Goal: Task Accomplishment & Management: Use online tool/utility

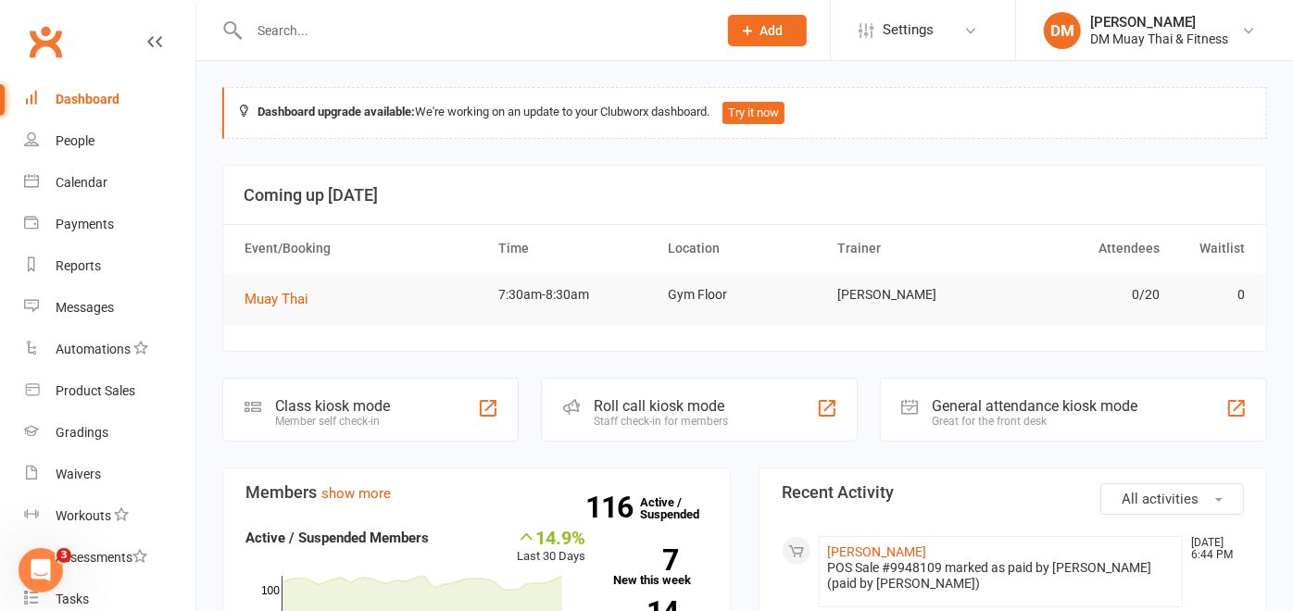
click at [322, 25] on input "text" at bounding box center [474, 31] width 460 height 26
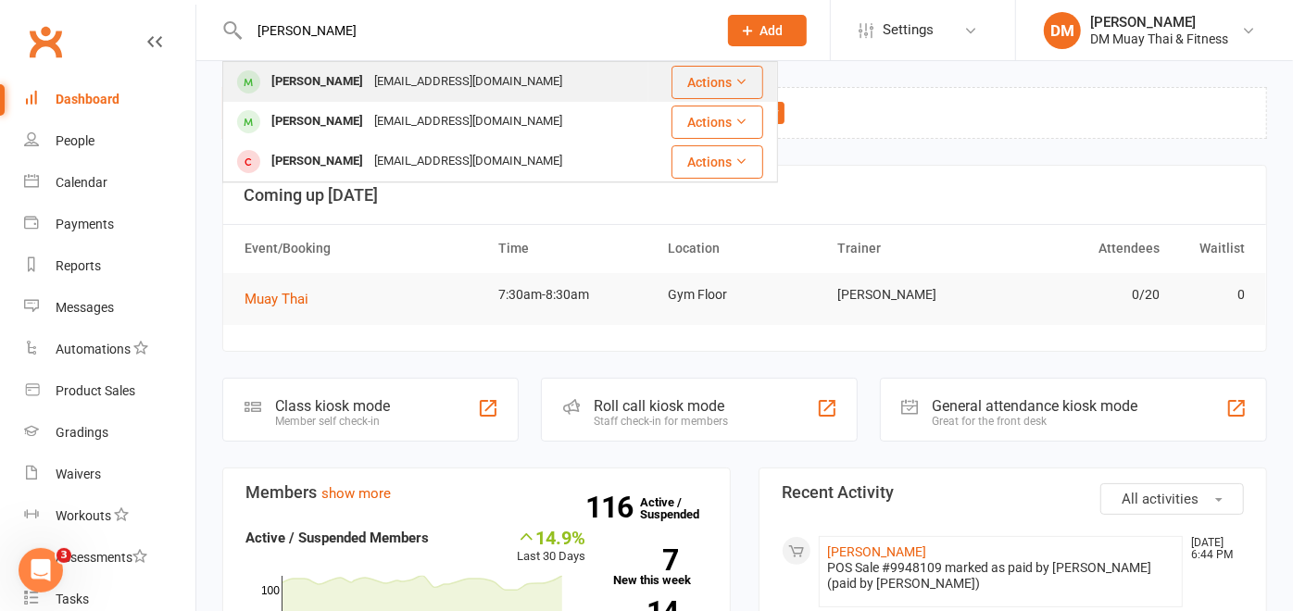
type input "owen"
click at [315, 71] on div "Owen Smithwick" at bounding box center [317, 82] width 103 height 27
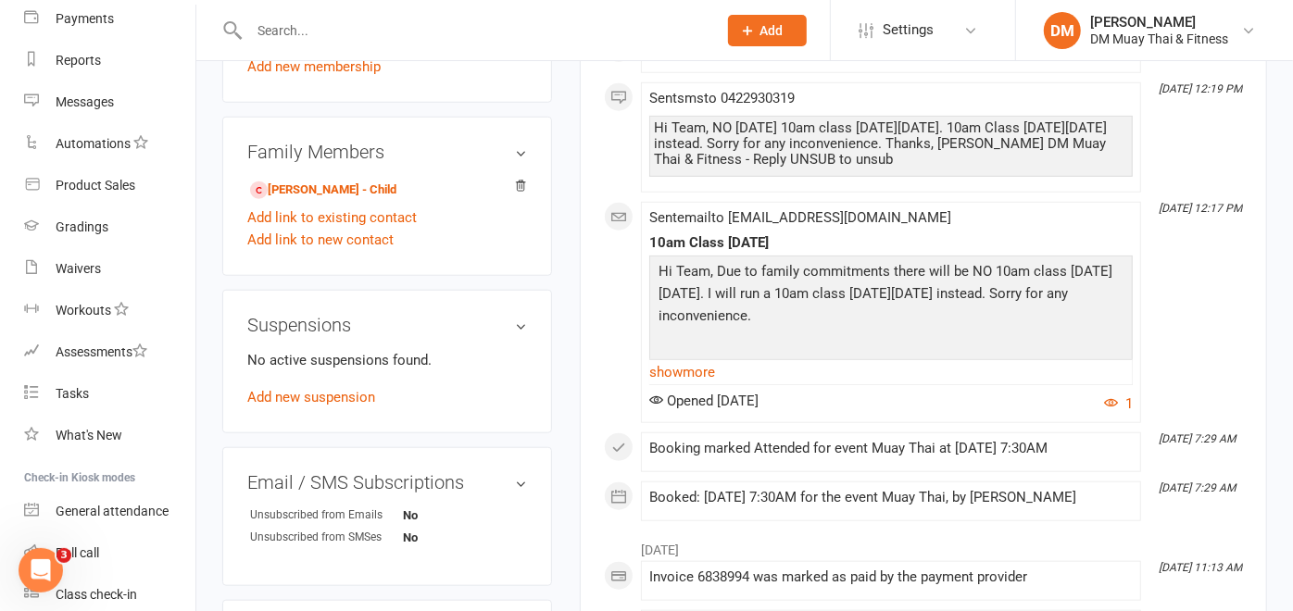
scroll to position [1029, 0]
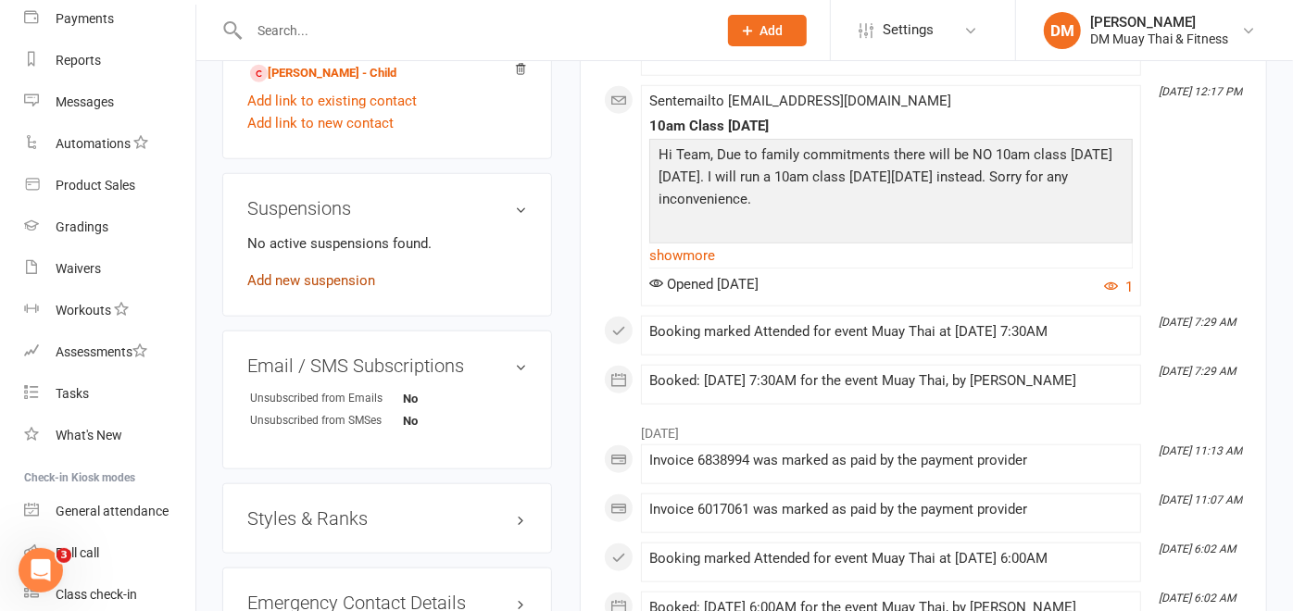
click at [322, 279] on link "Add new suspension" at bounding box center [311, 280] width 128 height 17
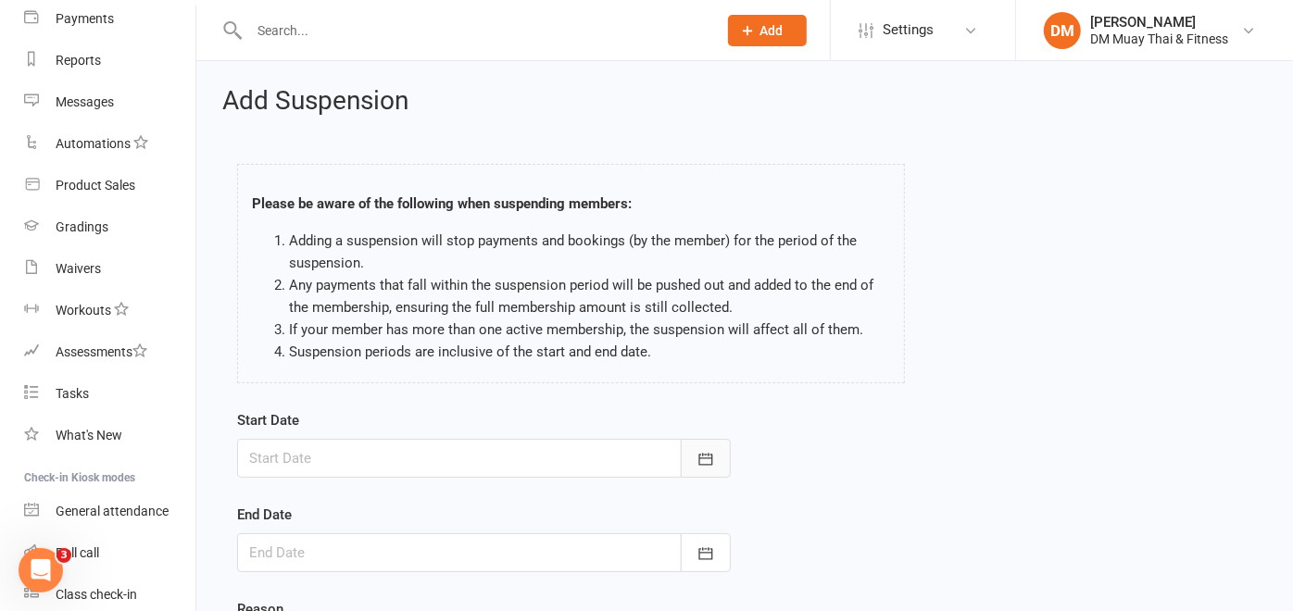
click at [694, 457] on button "button" at bounding box center [706, 458] width 50 height 39
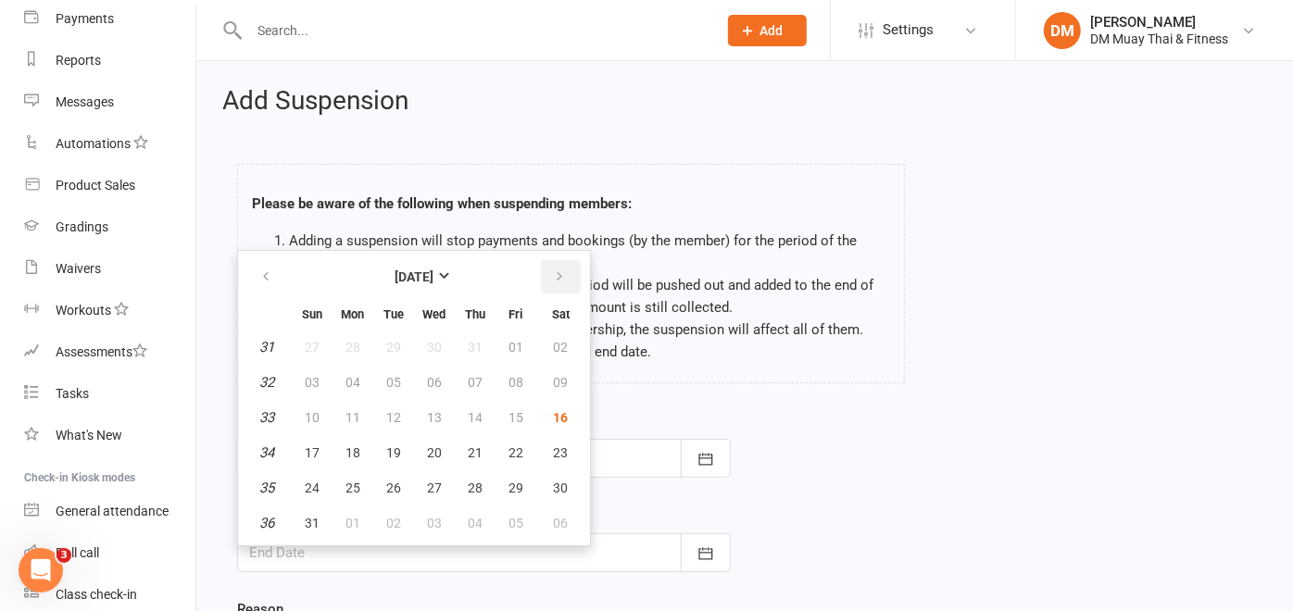
click at [563, 278] on button "button" at bounding box center [561, 276] width 40 height 33
click at [351, 349] on span "01" at bounding box center [353, 347] width 15 height 15
type input "01 Sep 2025"
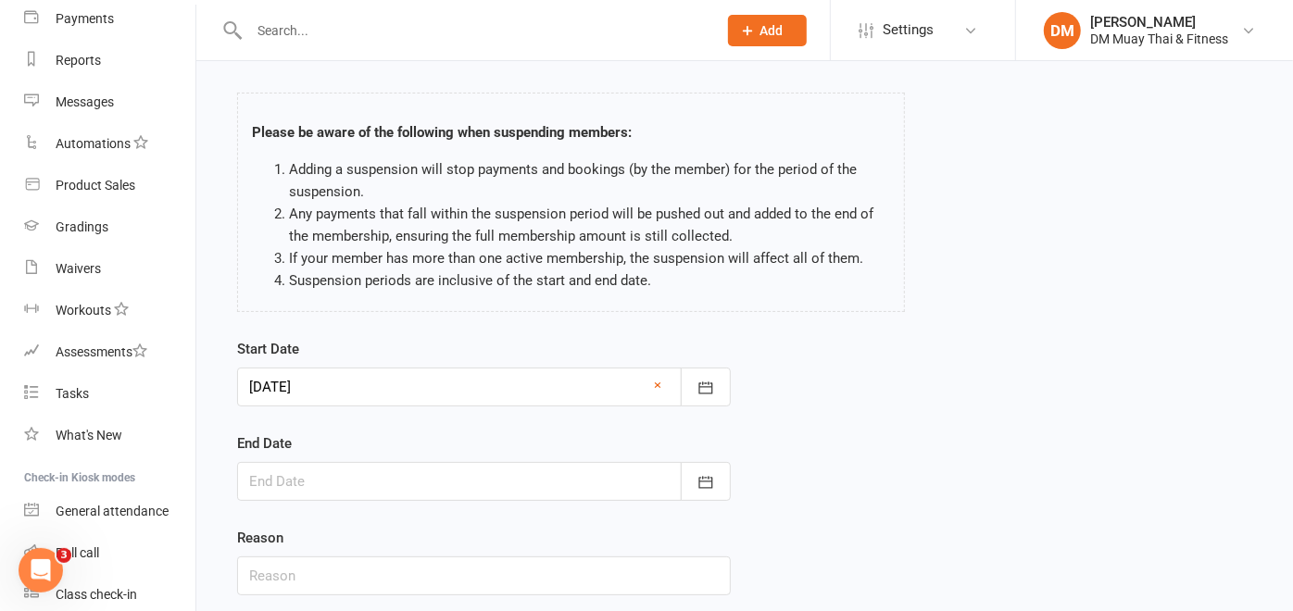
scroll to position [103, 0]
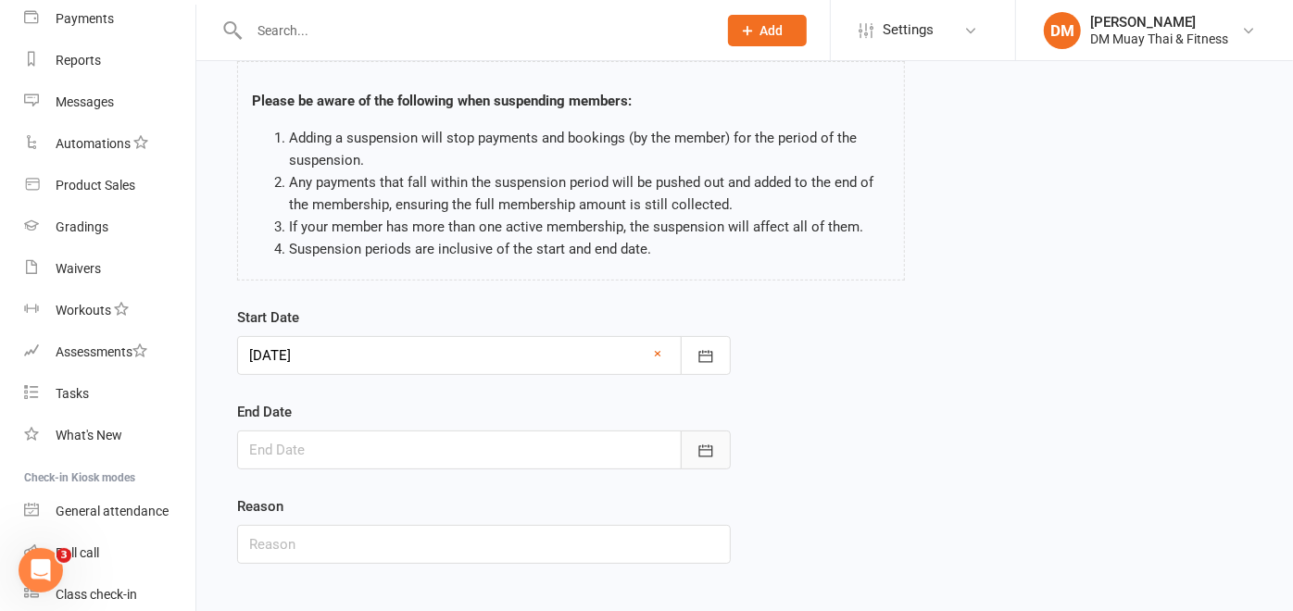
click at [708, 452] on icon "button" at bounding box center [706, 451] width 19 height 19
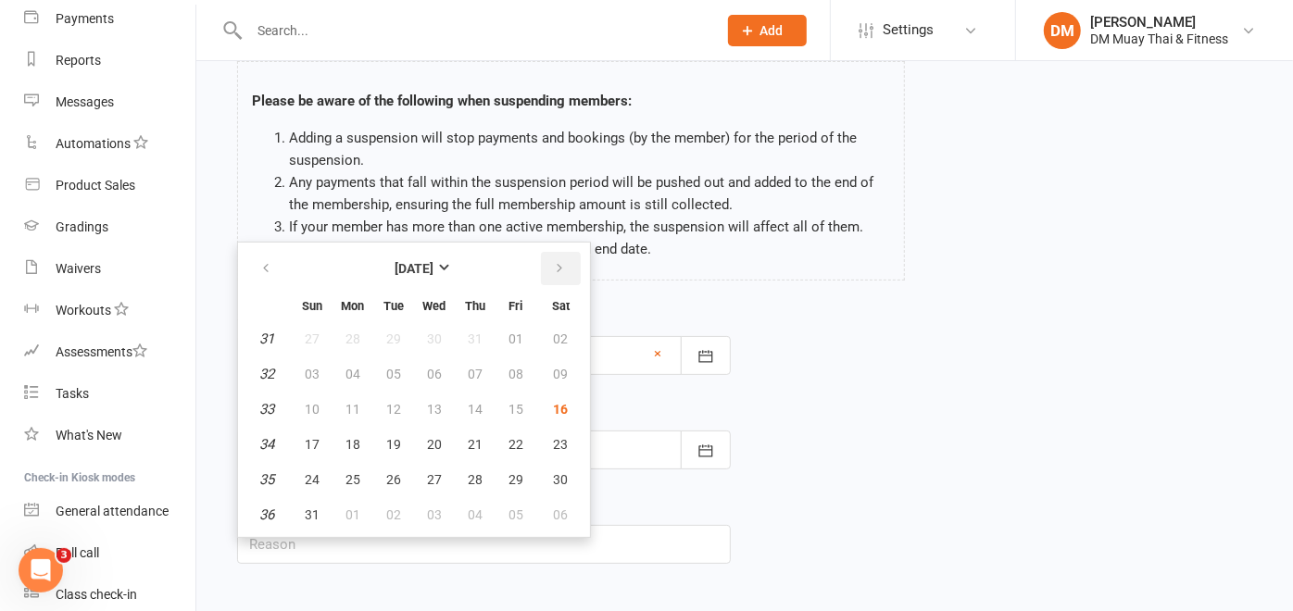
click at [551, 275] on button "button" at bounding box center [561, 268] width 40 height 33
click at [314, 402] on span "14" at bounding box center [312, 409] width 15 height 15
type input "14 Sep 2025"
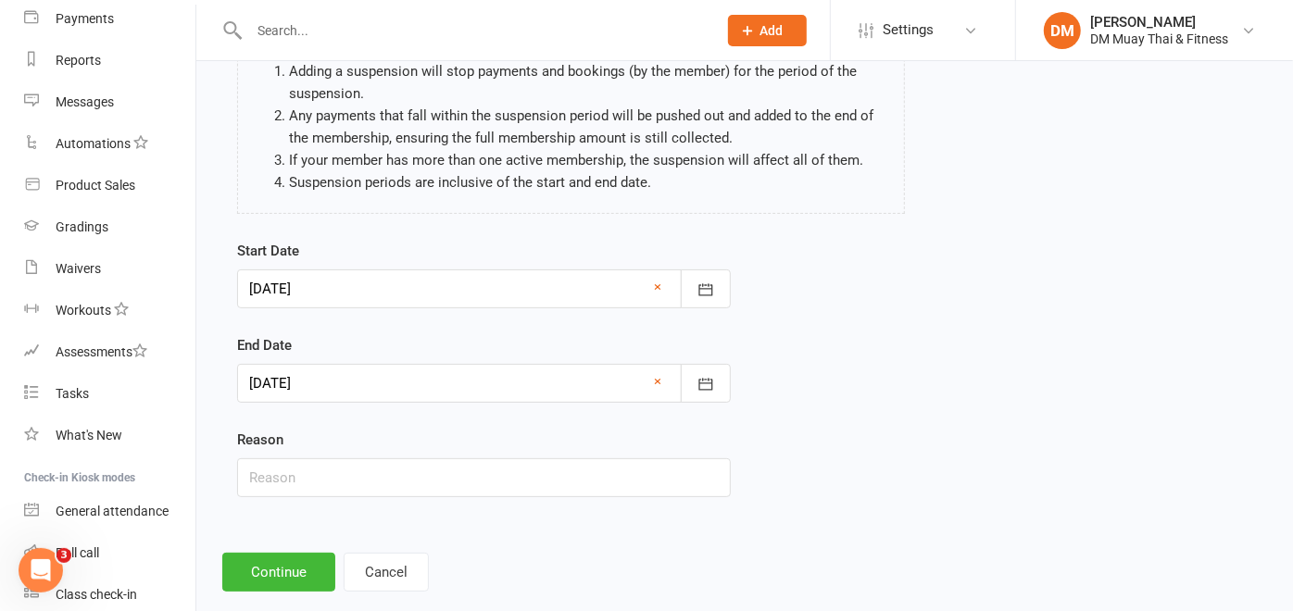
scroll to position [200, 0]
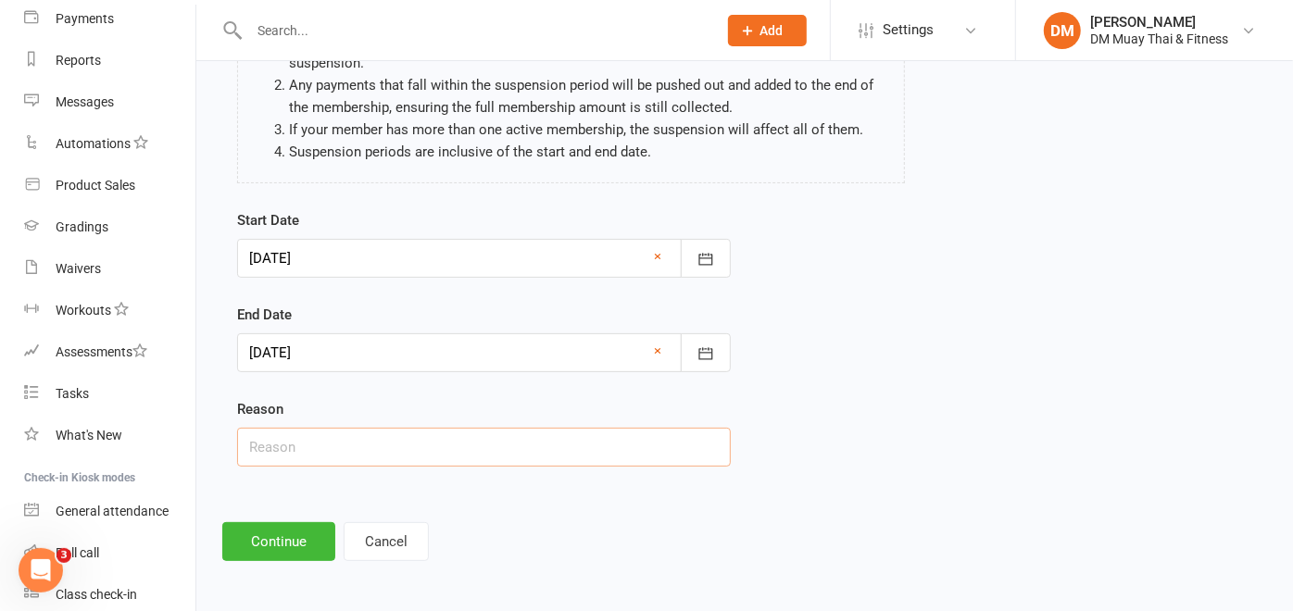
click at [340, 440] on input "text" at bounding box center [484, 447] width 494 height 39
type input "holiday"
click at [272, 548] on button "Continue" at bounding box center [278, 541] width 113 height 39
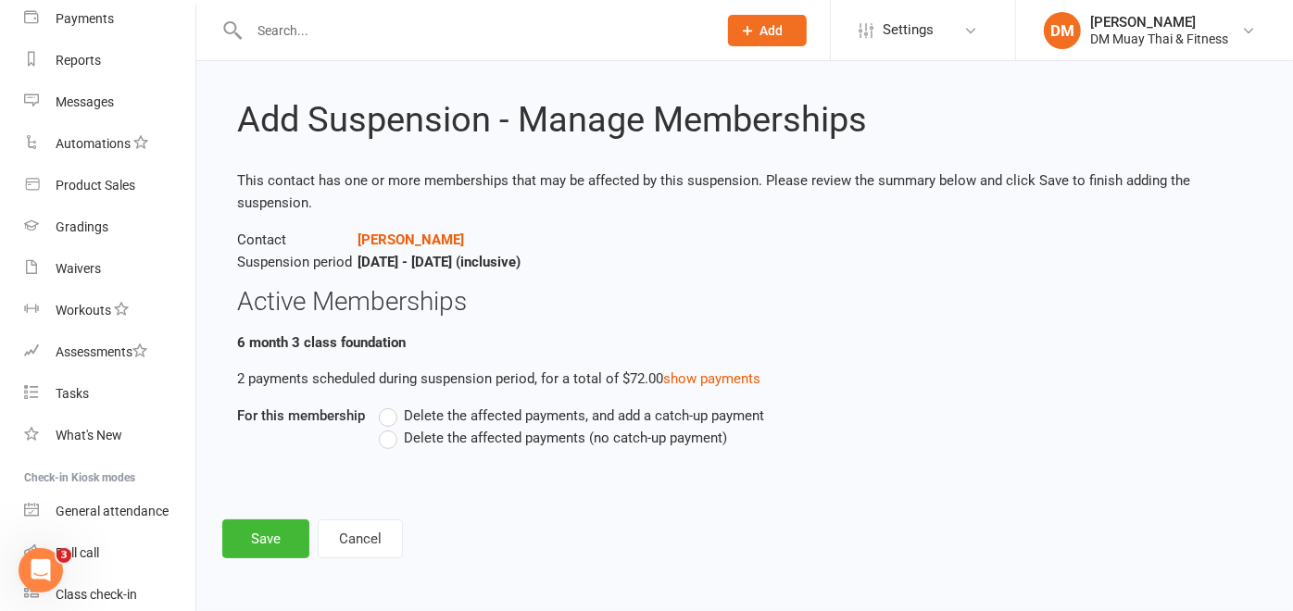
scroll to position [0, 0]
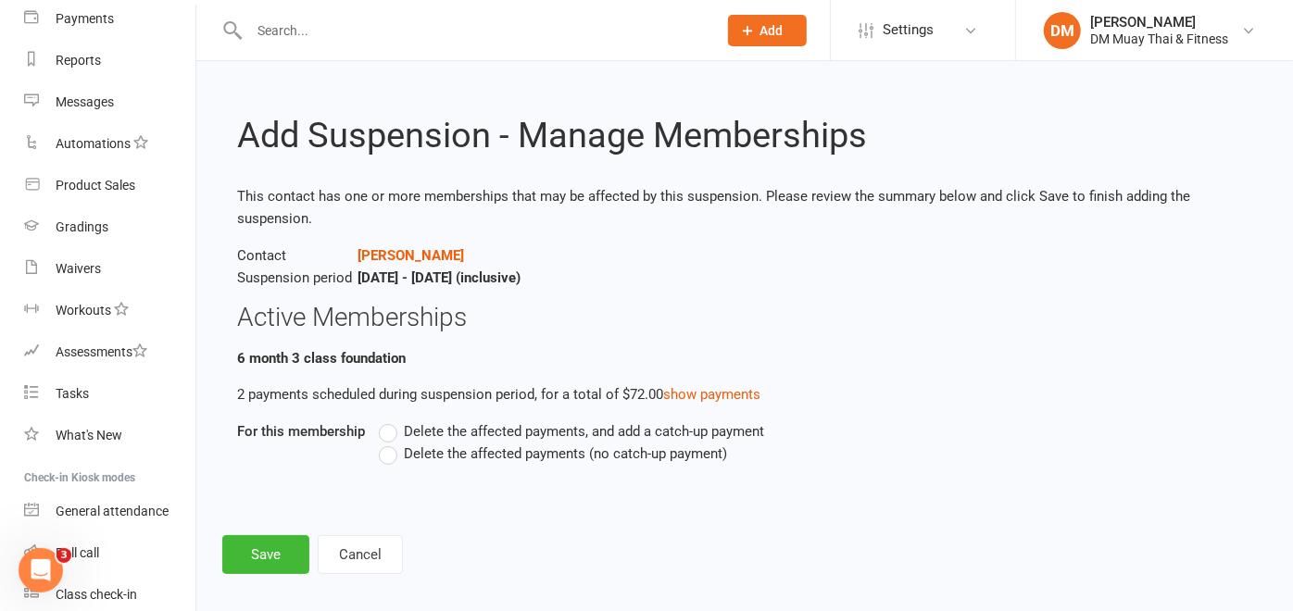
click at [388, 446] on label "Delete the affected payments (no catch-up payment)" at bounding box center [553, 454] width 348 height 22
click at [388, 443] on input "Delete the affected payments (no catch-up payment)" at bounding box center [385, 443] width 12 height 0
click at [257, 556] on button "Save" at bounding box center [265, 554] width 87 height 39
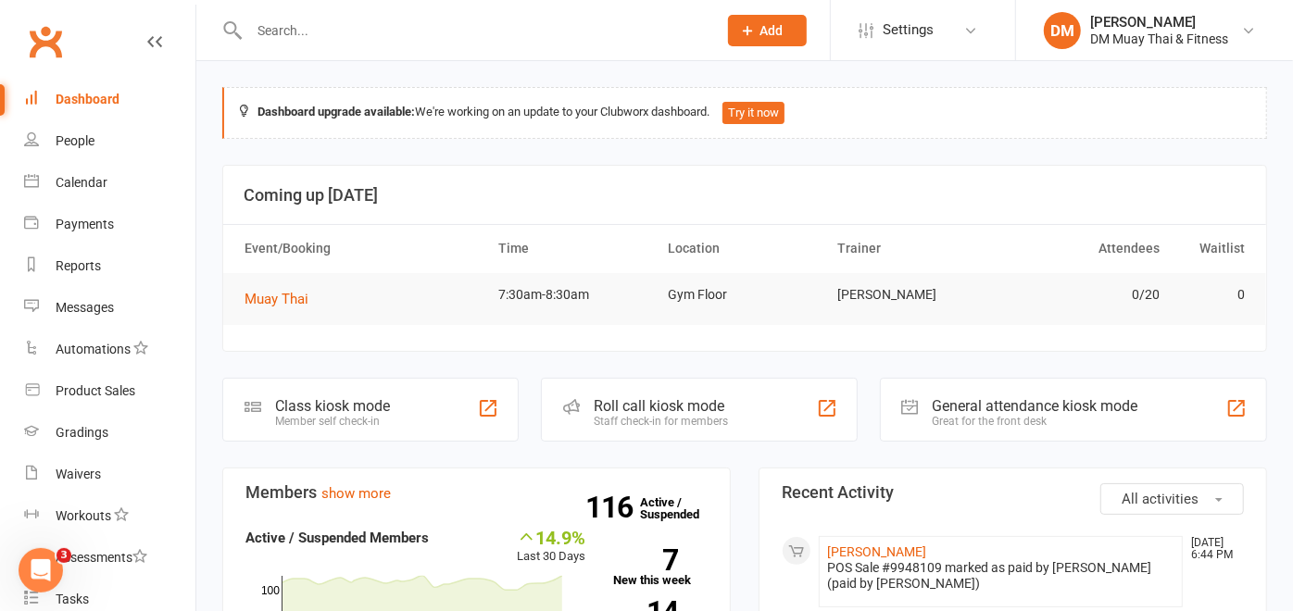
click at [670, 399] on div "Roll call kiosk mode" at bounding box center [661, 406] width 134 height 18
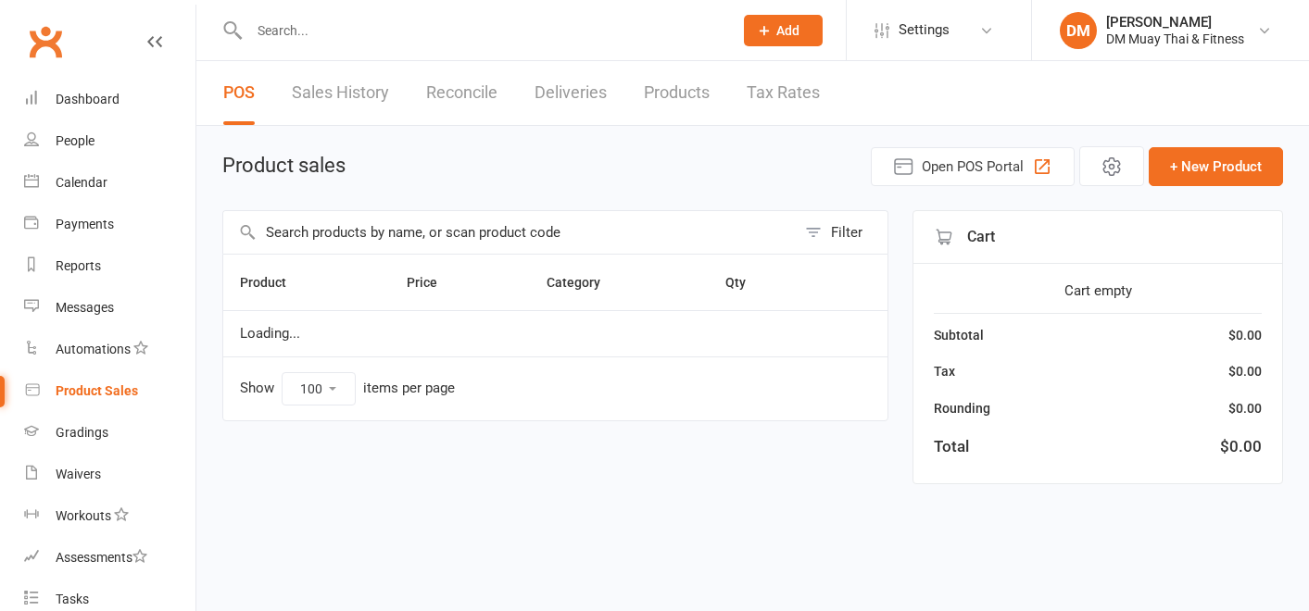
select select "100"
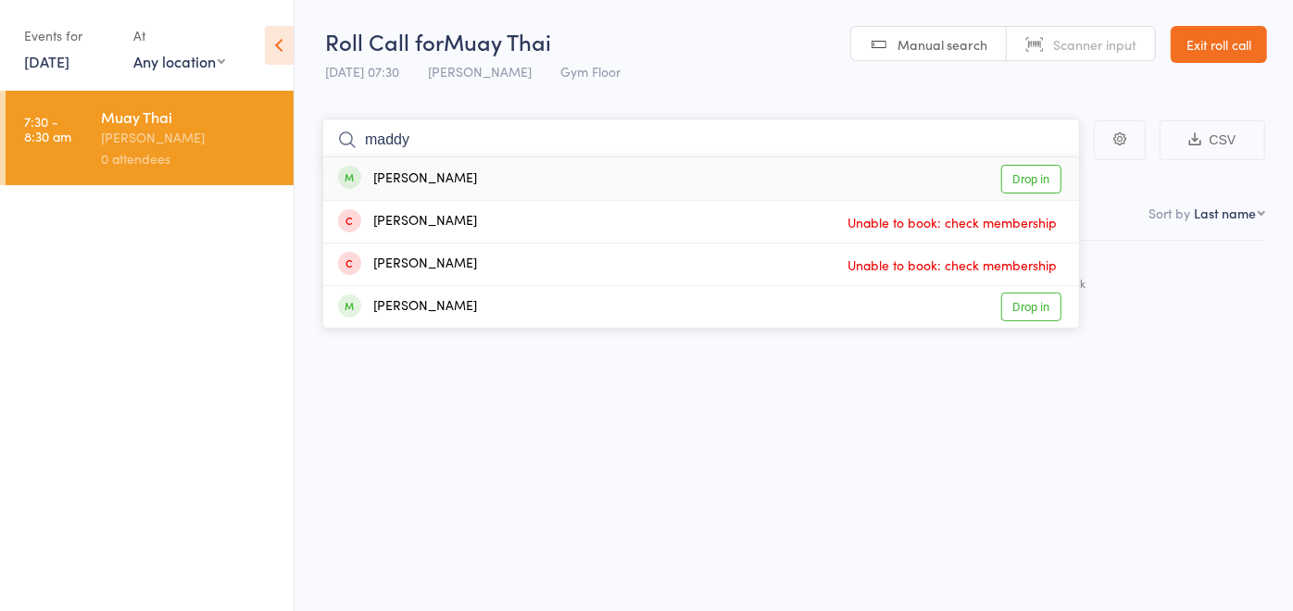
type input "maddy"
click at [516, 185] on div "Maddy Knight Drop in" at bounding box center [701, 178] width 756 height 43
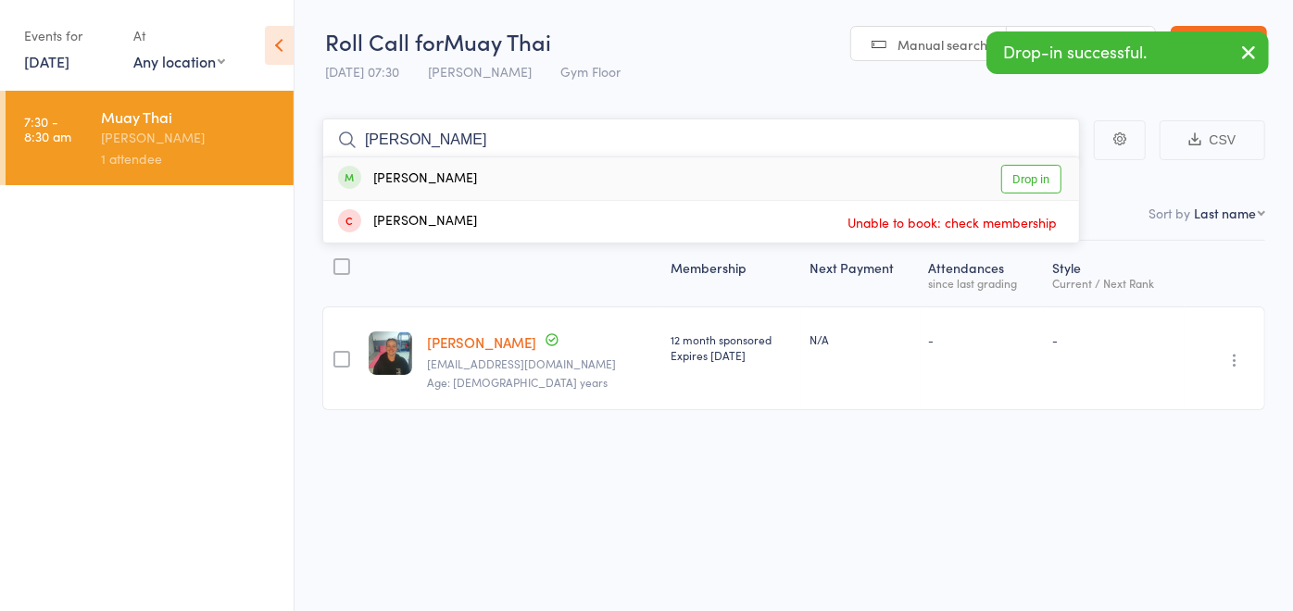
type input "liam"
click at [513, 185] on div "Liam Hanna Drop in" at bounding box center [701, 178] width 756 height 43
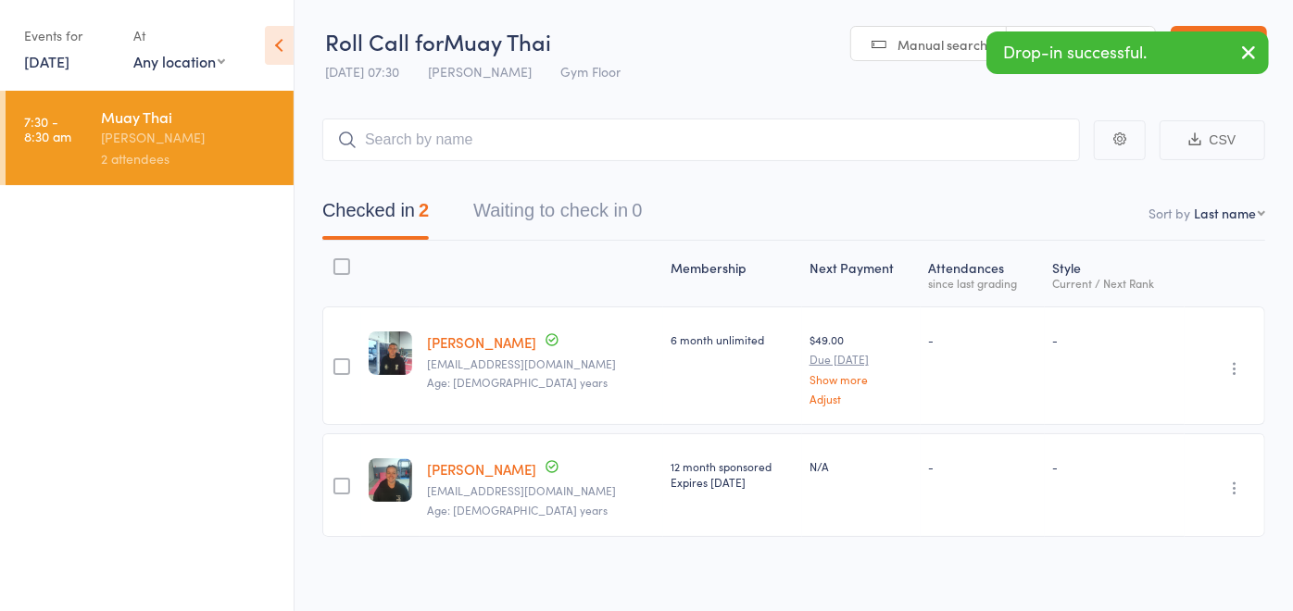
click at [513, 186] on div "Checked in 2 Waiting to check in 0" at bounding box center [793, 201] width 943 height 80
click at [439, 134] on input "search" at bounding box center [701, 140] width 758 height 43
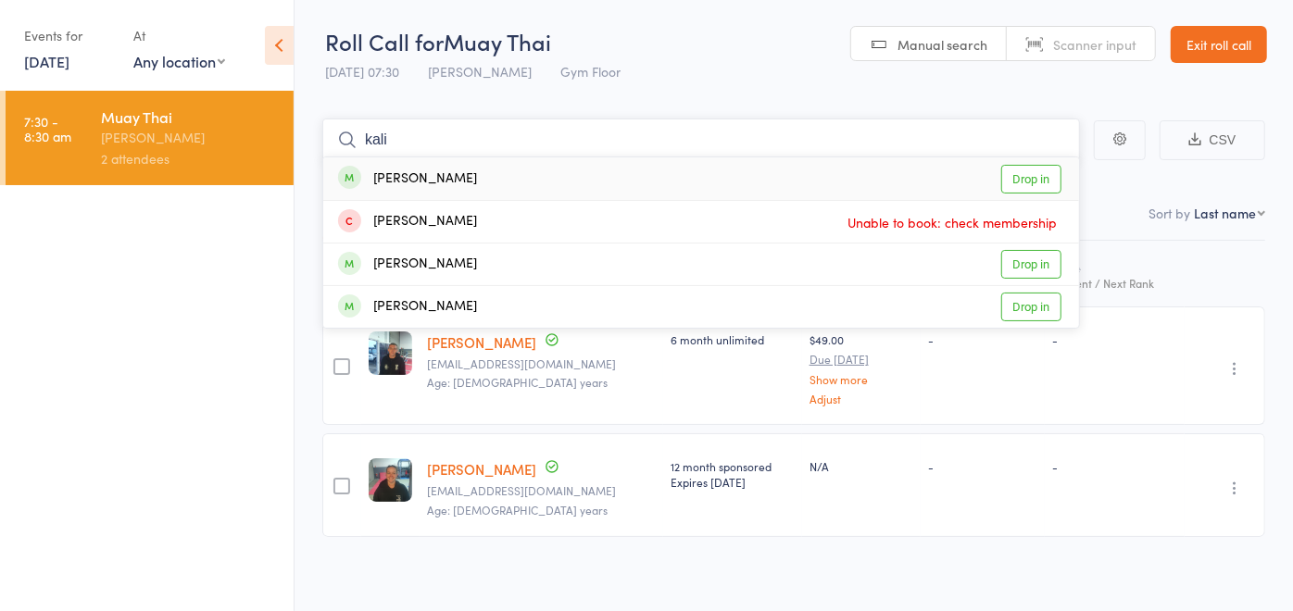
type input "kali"
click at [452, 170] on div "Kalila Zylstra Drop in" at bounding box center [701, 178] width 756 height 43
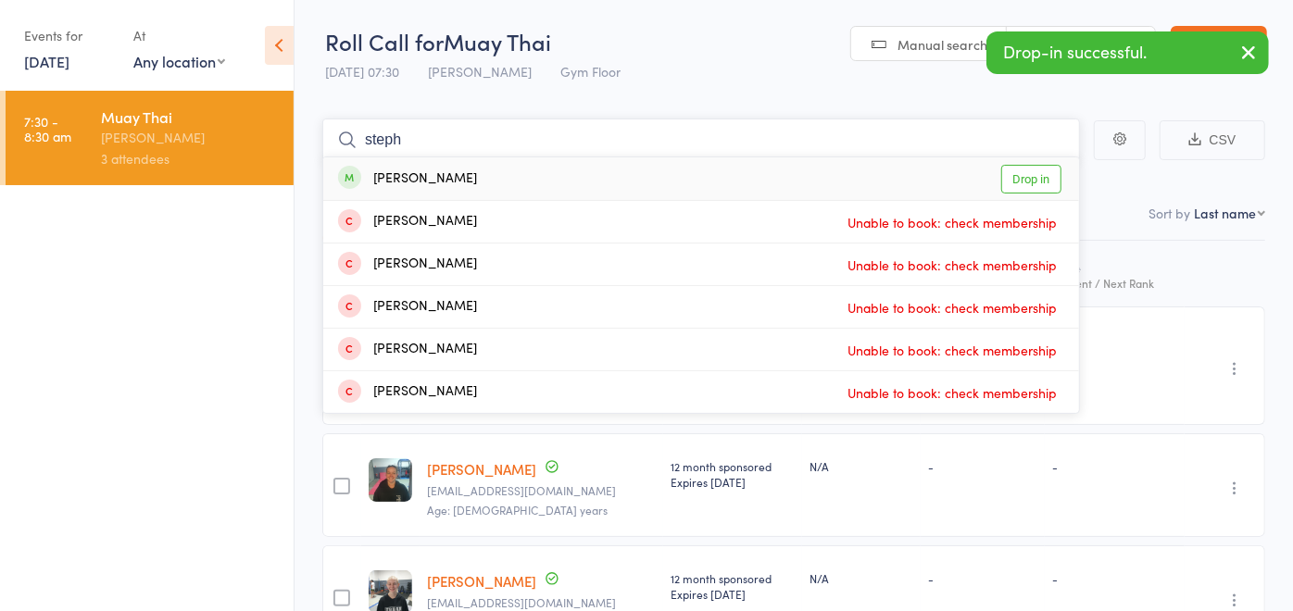
type input "steph"
click at [455, 176] on div "Stephen McDonald" at bounding box center [407, 179] width 139 height 21
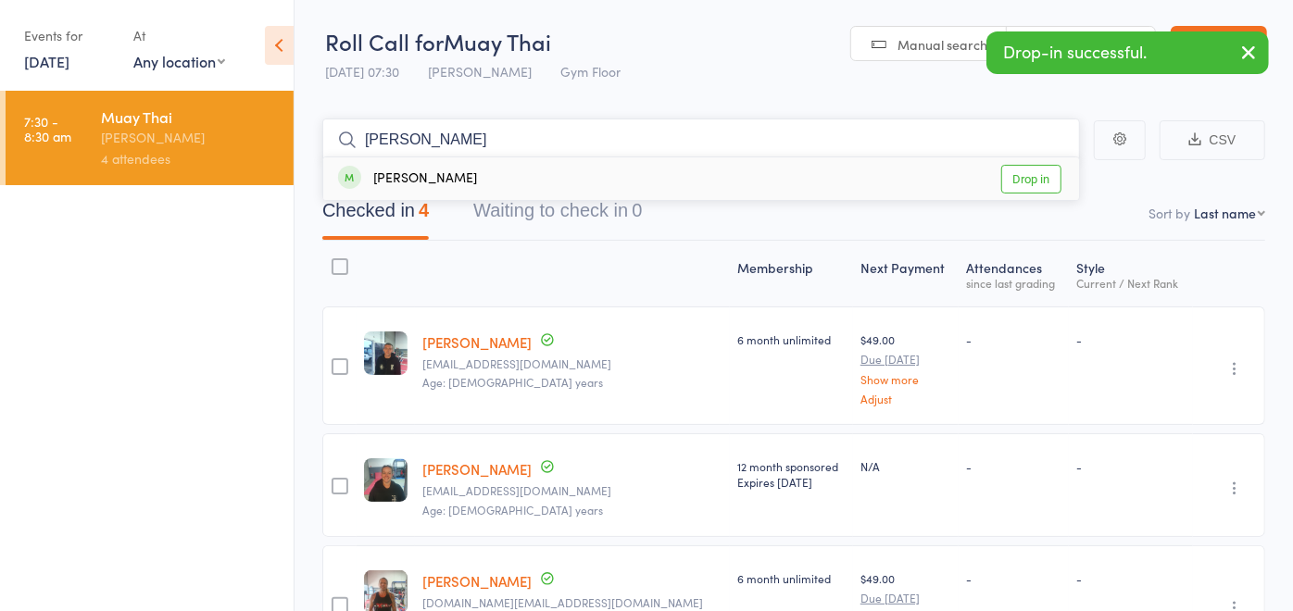
type input "wade"
click at [458, 180] on div "Wade Burns Drop in" at bounding box center [701, 178] width 756 height 43
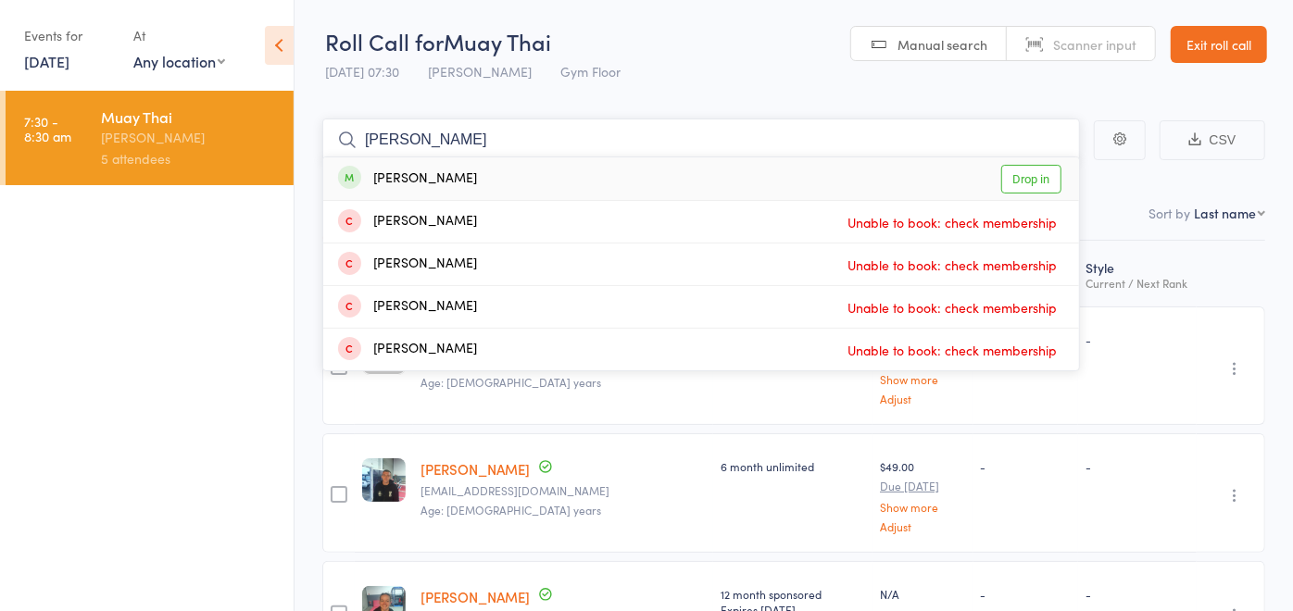
type input "mitch"
click at [462, 180] on div "Mitch Jackson Drop in" at bounding box center [701, 178] width 756 height 43
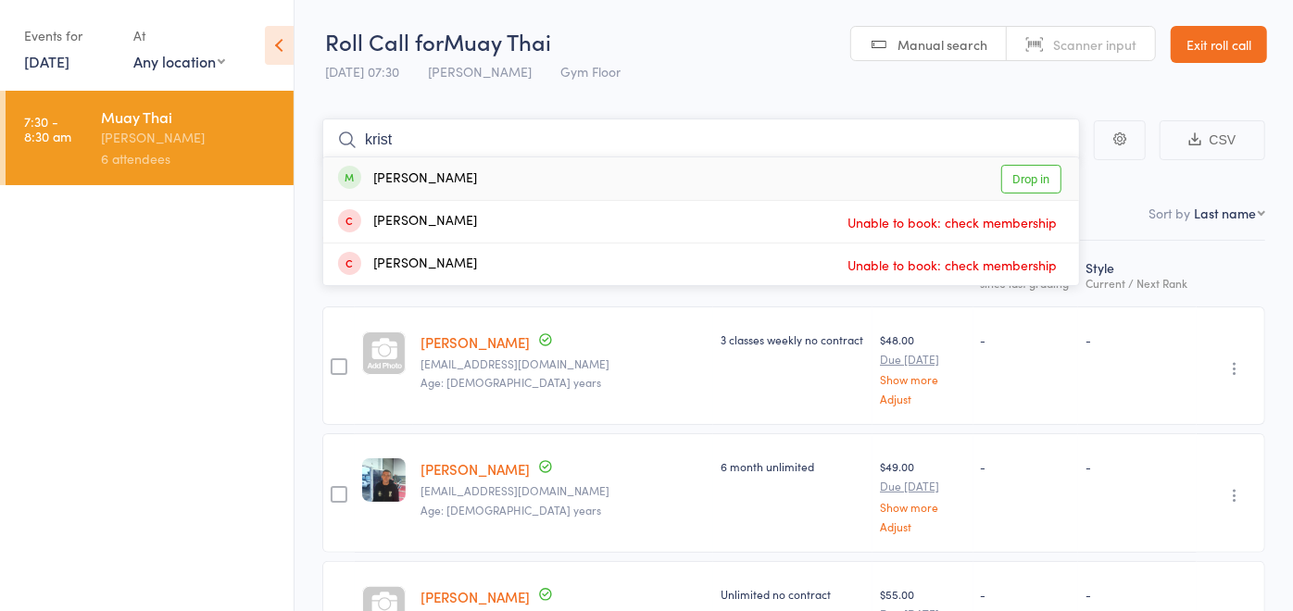
type input "krist"
click at [466, 179] on div "Kristi Mortimer Drop in" at bounding box center [701, 178] width 756 height 43
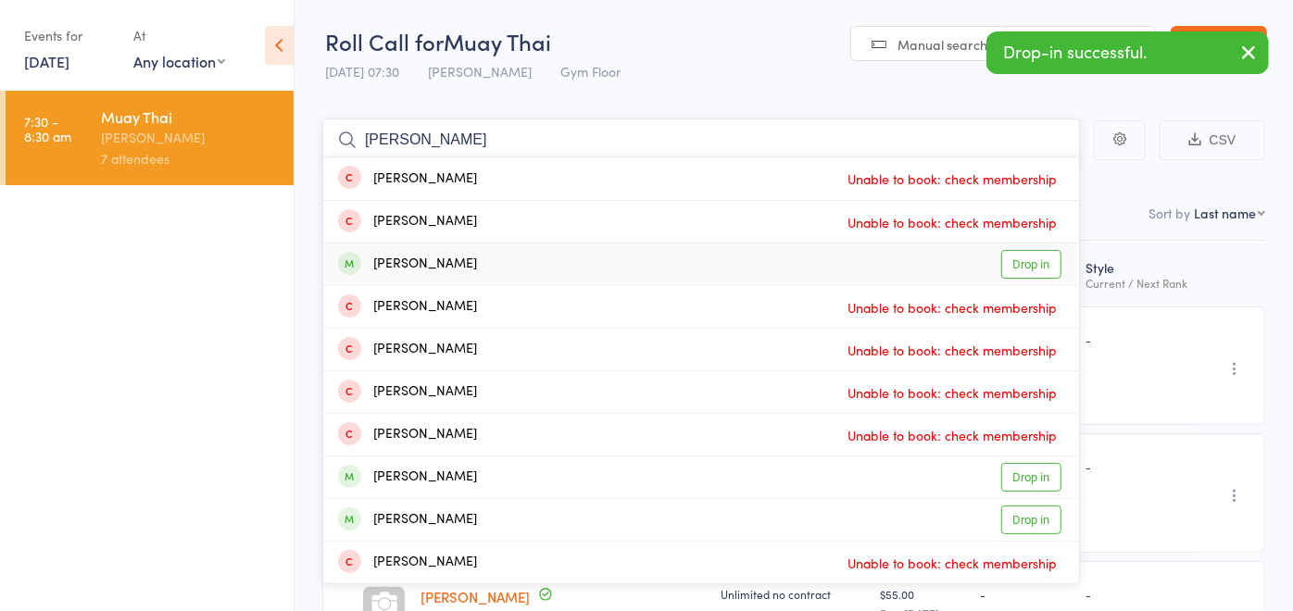
type input "daniel"
click at [444, 263] on div "Daniel Horton" at bounding box center [407, 264] width 139 height 21
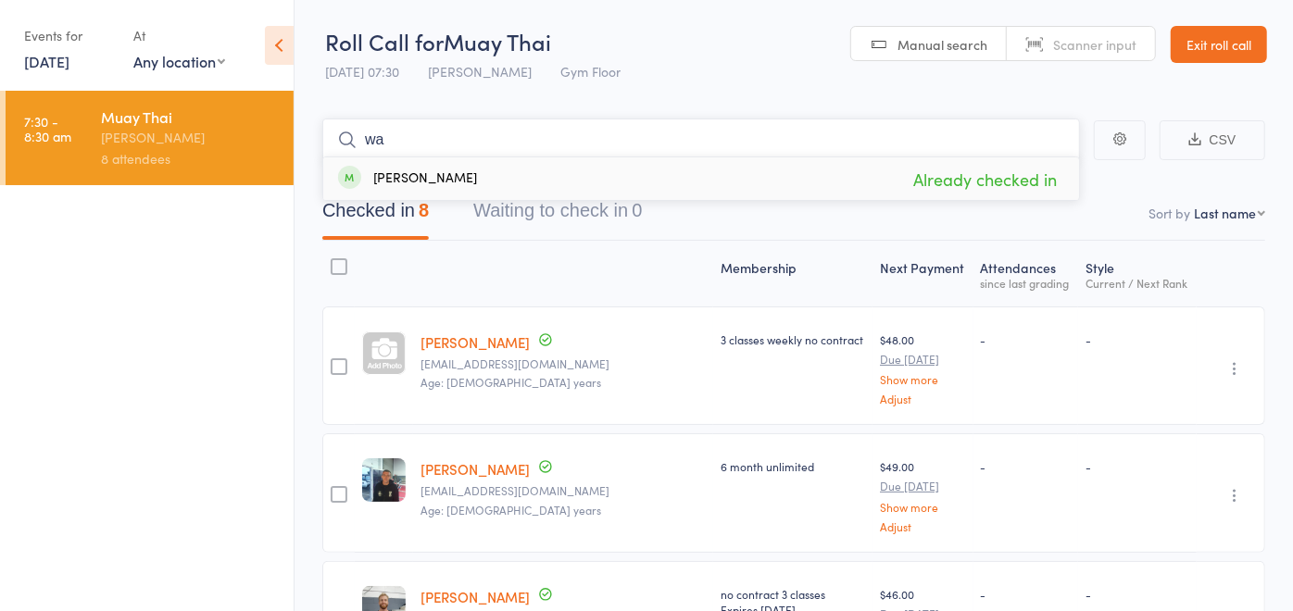
type input "w"
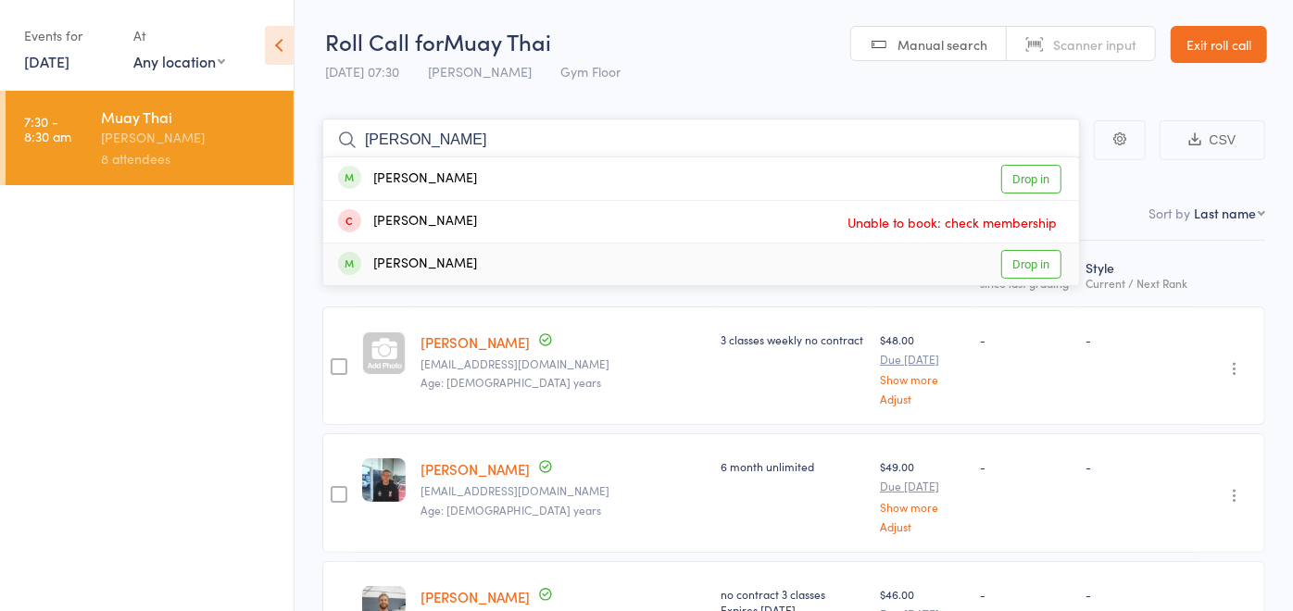
type input "owen"
click at [443, 261] on div "Owen Smithwick" at bounding box center [407, 264] width 139 height 21
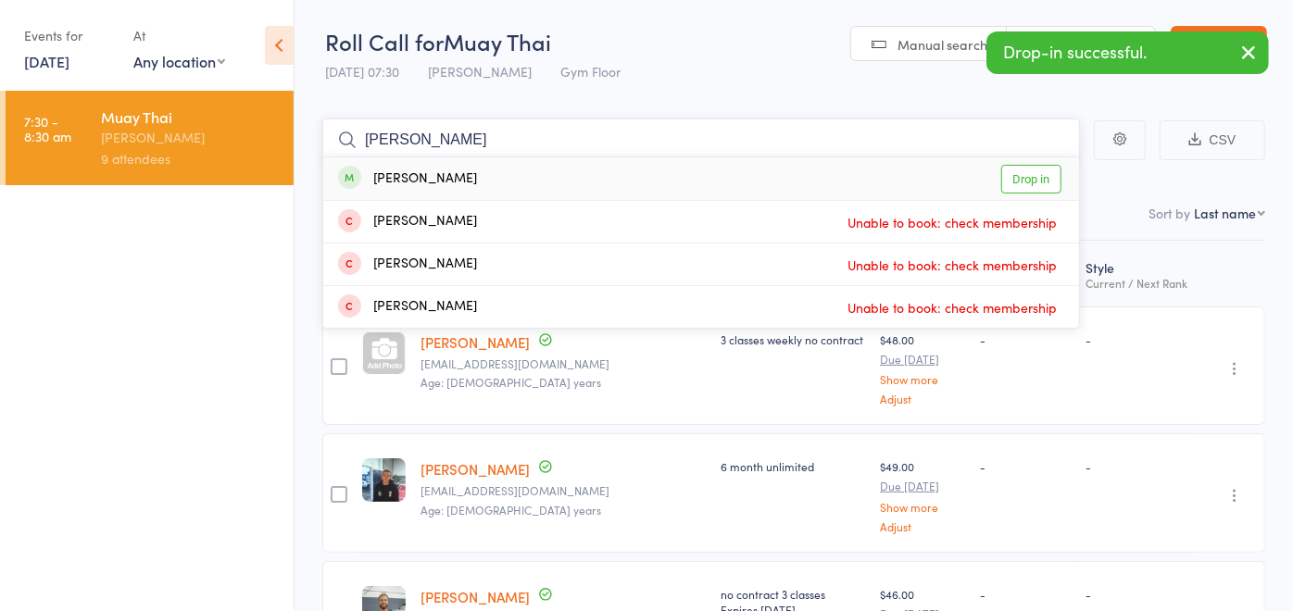
type input "benny"
click at [472, 180] on div "Benny Smith Drop in" at bounding box center [701, 178] width 756 height 43
